Goal: Find contact information: Find contact information

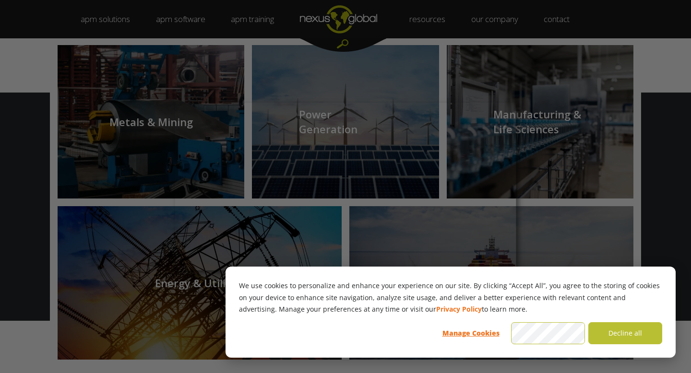
scroll to position [983, 0]
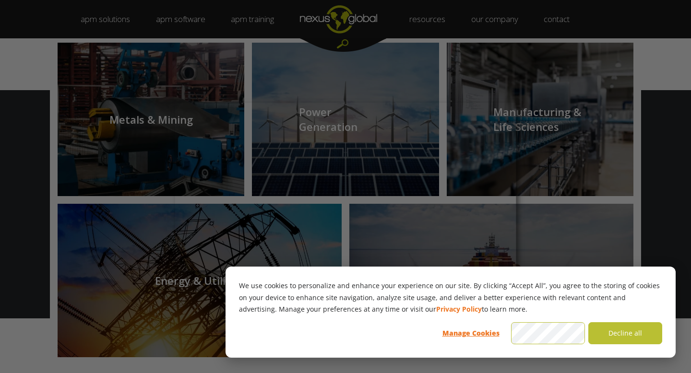
click at [466, 64] on div at bounding box center [348, 188] width 697 height 377
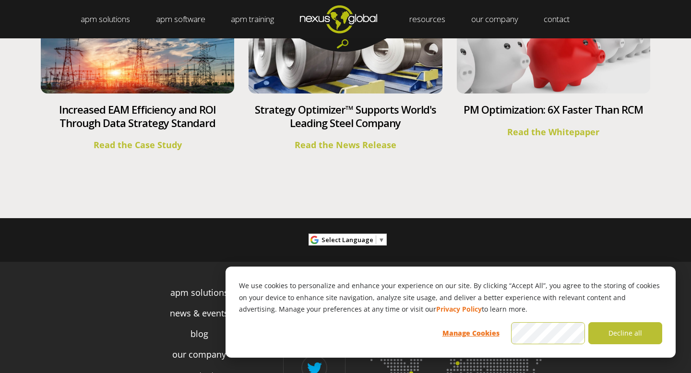
scroll to position [3623, 0]
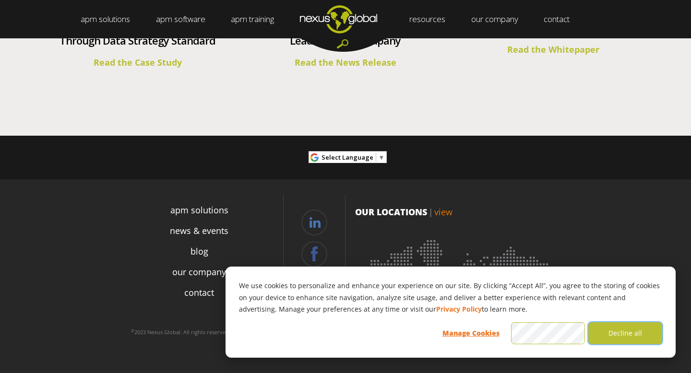
click at [615, 324] on button "Decline all" at bounding box center [625, 333] width 74 height 22
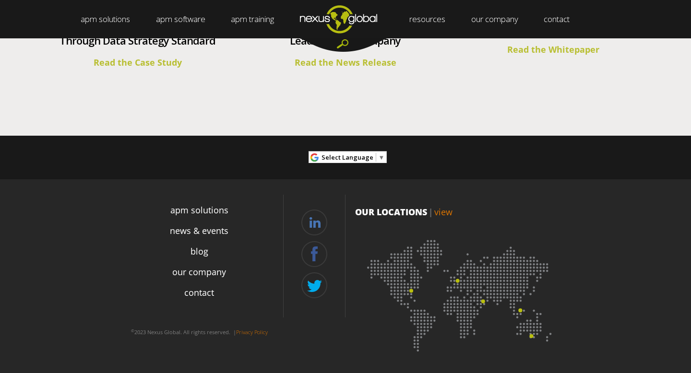
click at [411, 289] on img at bounding box center [460, 292] width 211 height 129
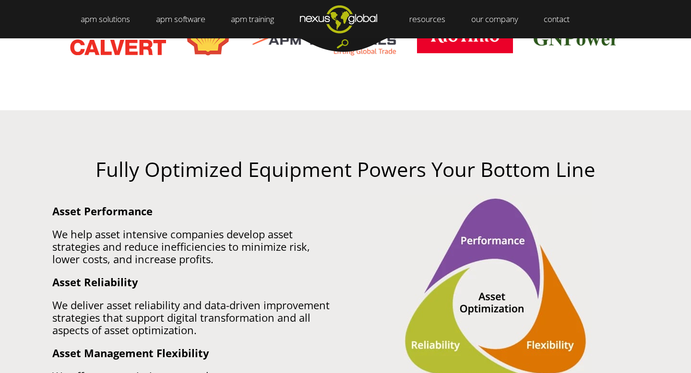
scroll to position [0, 0]
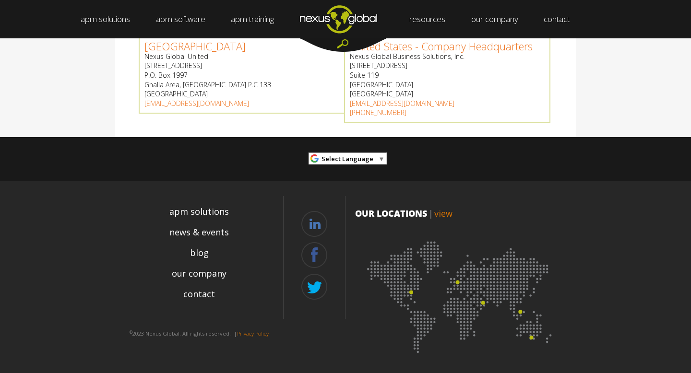
scroll to position [528, 0]
